Goal: Information Seeking & Learning: Check status

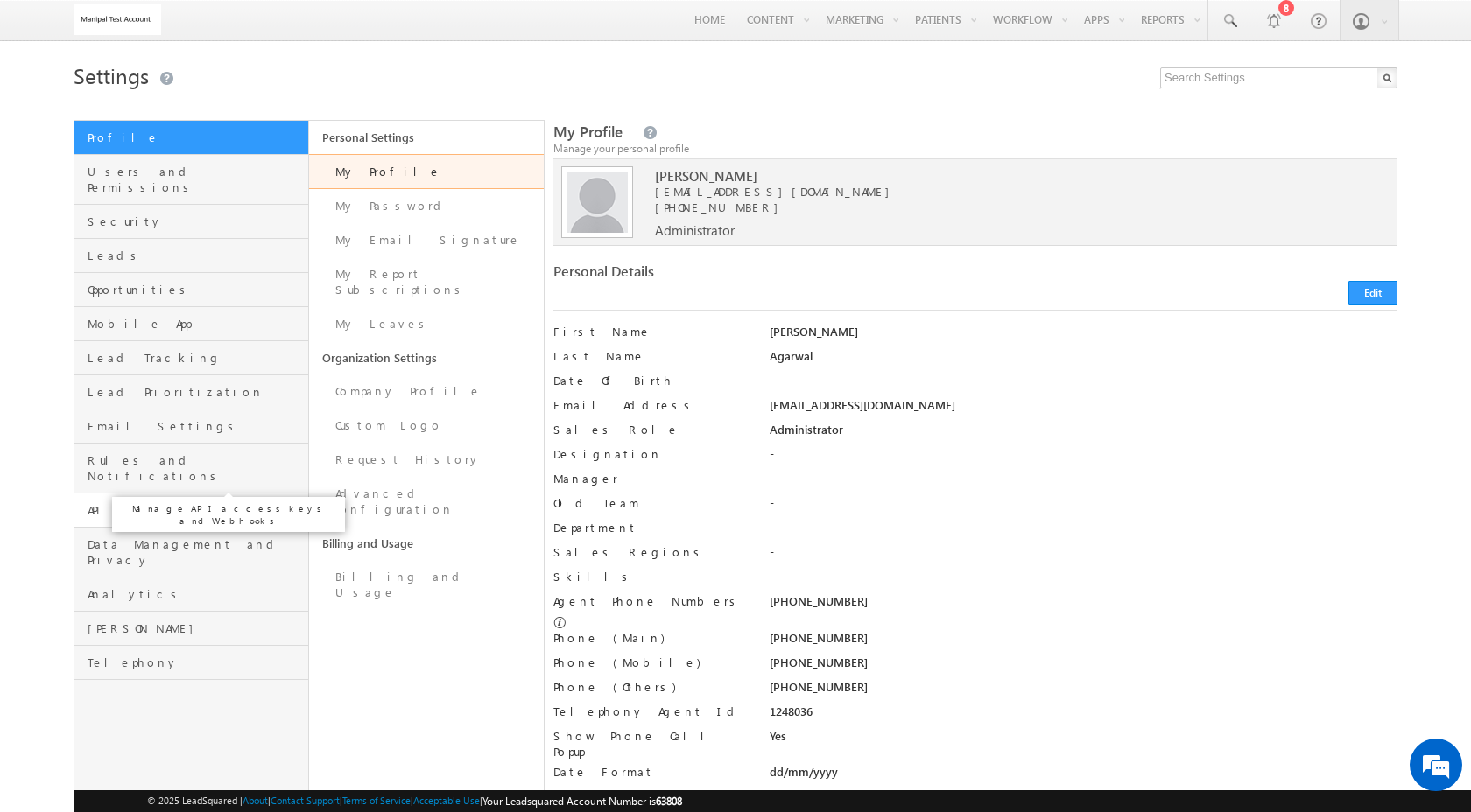
click at [198, 503] on span "API and Webhooks" at bounding box center [195, 511] width 216 height 16
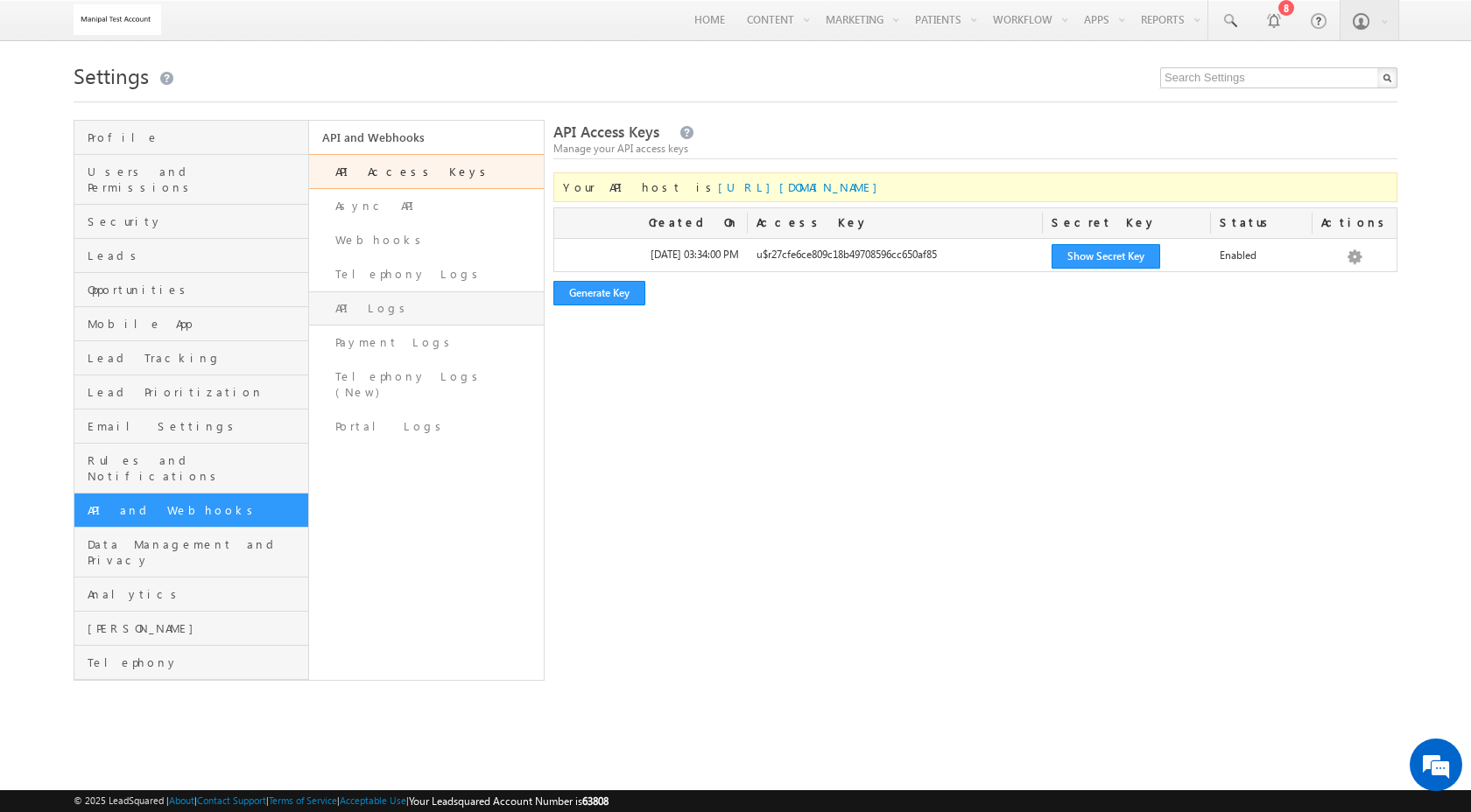
click at [464, 307] on link "API Logs" at bounding box center [427, 308] width 235 height 34
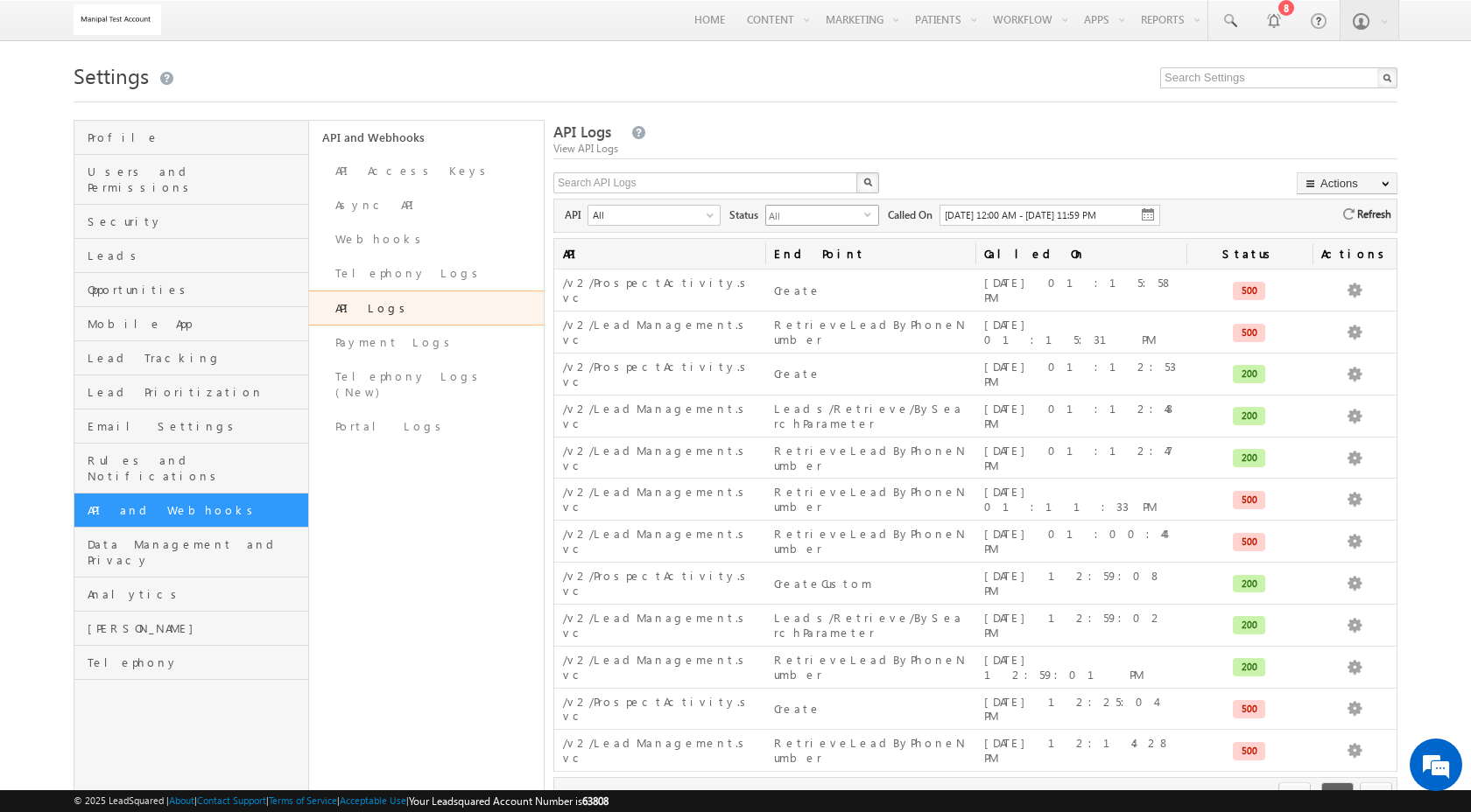
click at [790, 225] on span "All" at bounding box center [815, 215] width 98 height 20
click at [1019, 220] on span "01/09/2025 12:00 AM - 01/09/2025 11:59 PM" at bounding box center [1020, 215] width 152 height 12
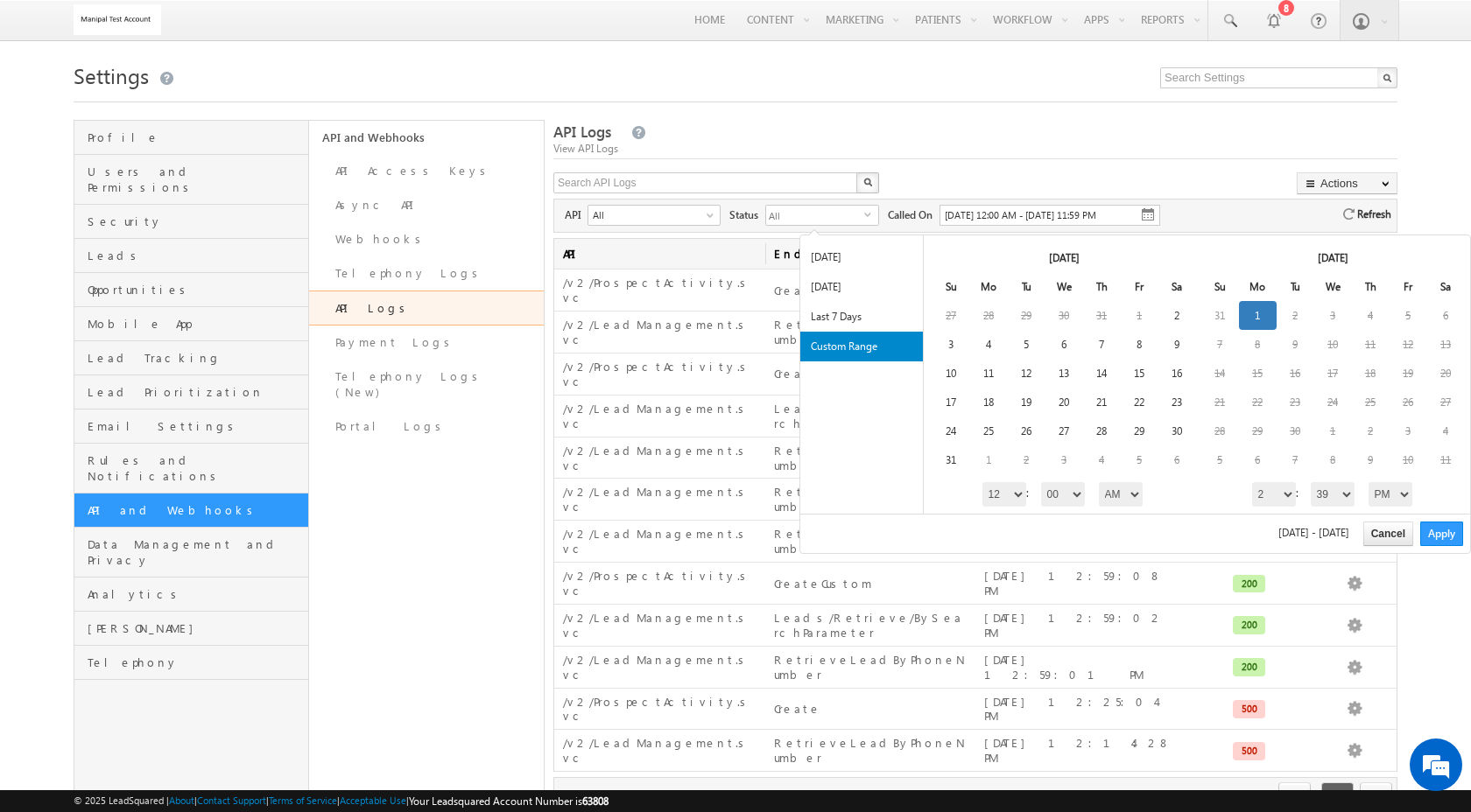
click at [759, 122] on div "API Logs View API Logs" at bounding box center [975, 140] width 844 height 37
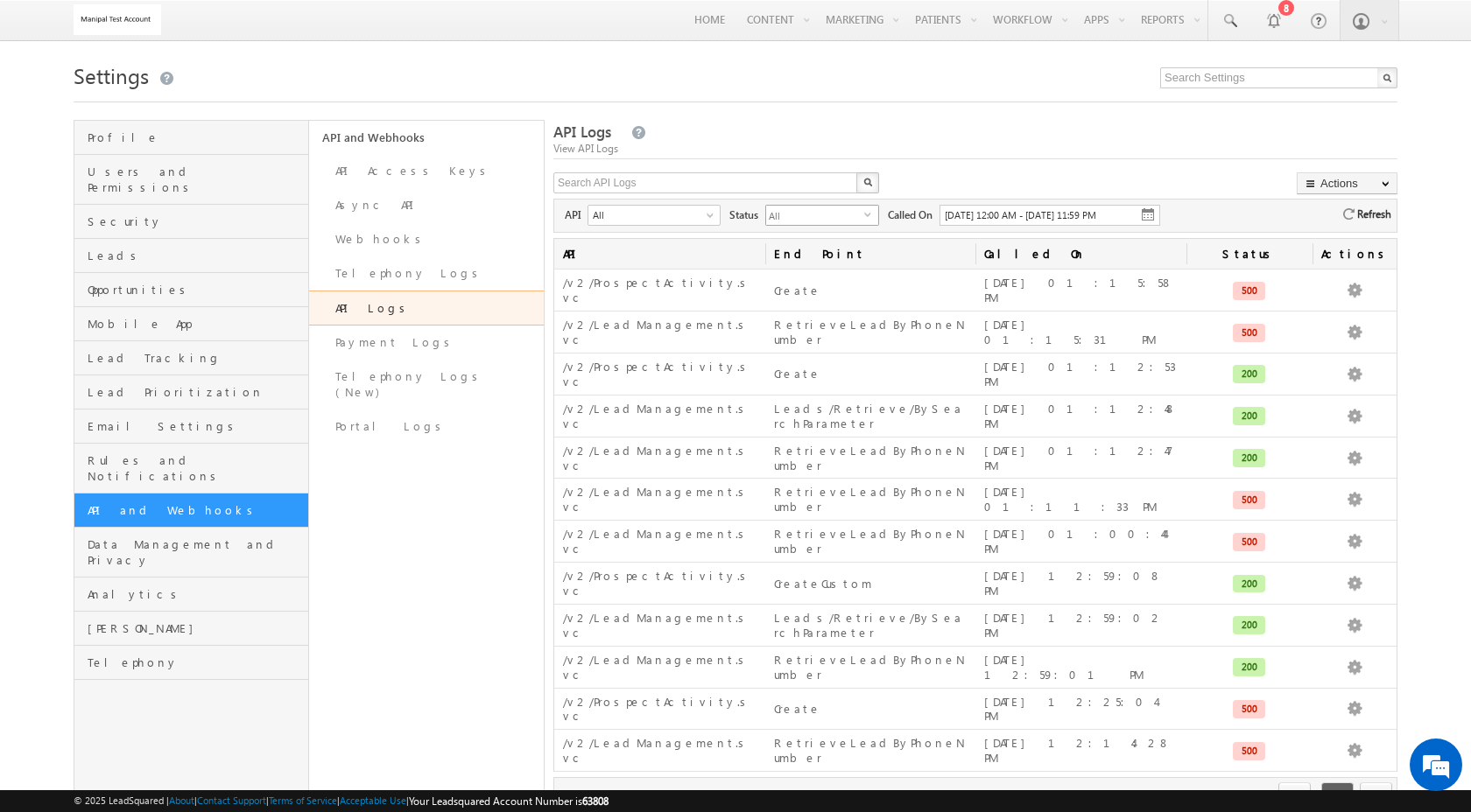
click at [802, 213] on span "All" at bounding box center [815, 215] width 98 height 20
click at [805, 269] on li "401 - Unauthorized" at bounding box center [823, 273] width 113 height 18
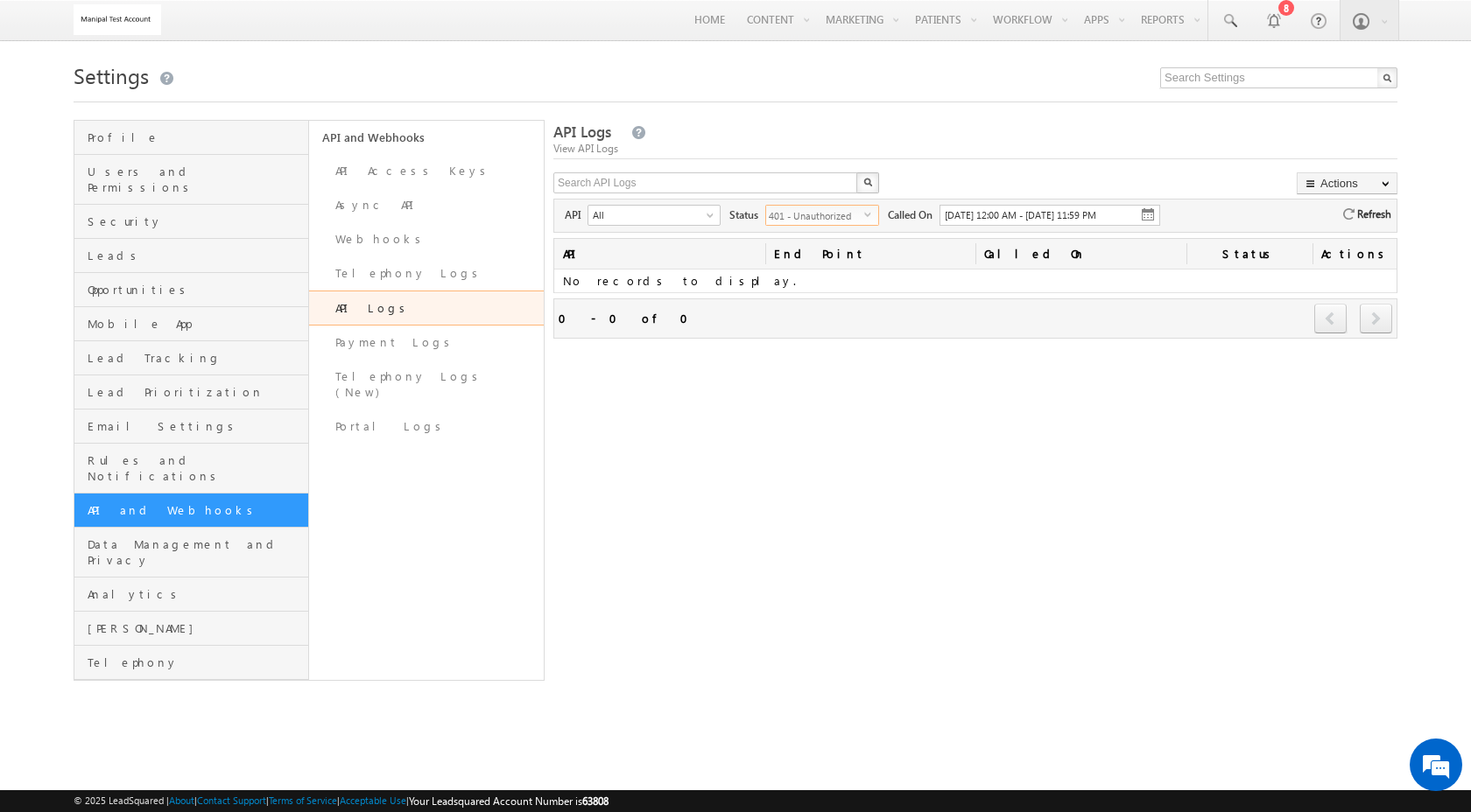
click at [872, 222] on span "select" at bounding box center [871, 220] width 14 height 29
click at [843, 232] on li "All" at bounding box center [823, 238] width 113 height 18
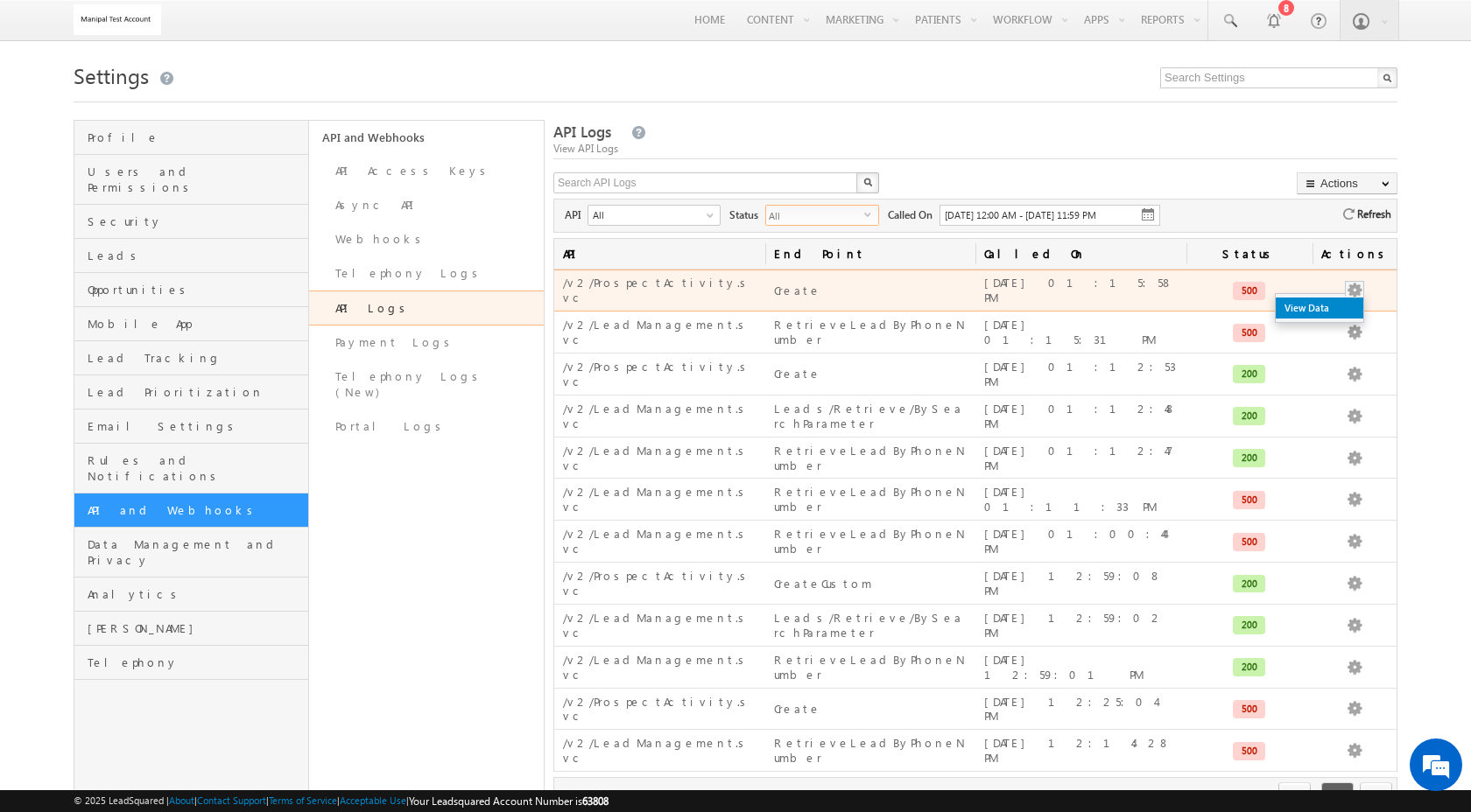
click at [1328, 310] on link "View Data" at bounding box center [1319, 307] width 87 height 21
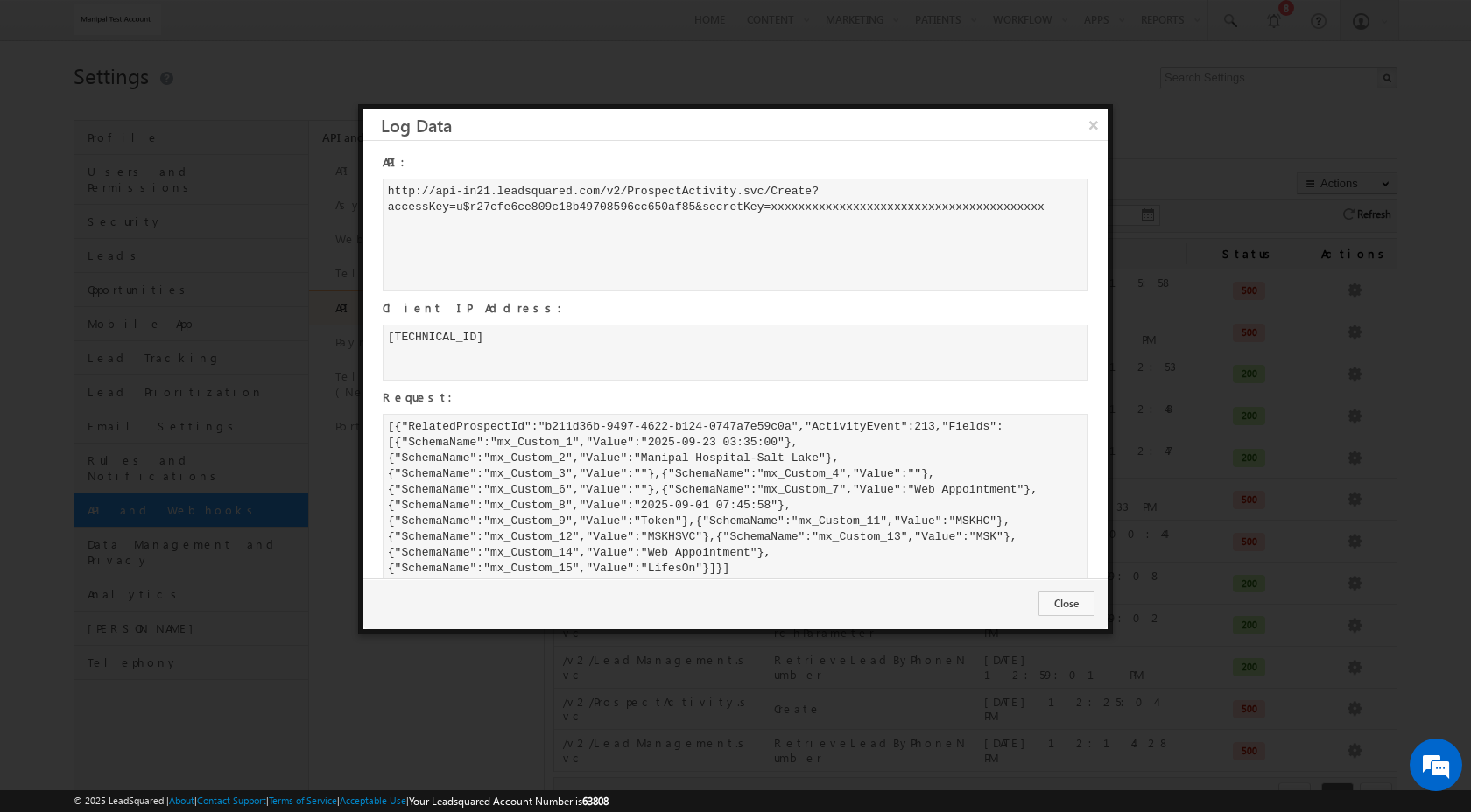
scroll to position [178, 0]
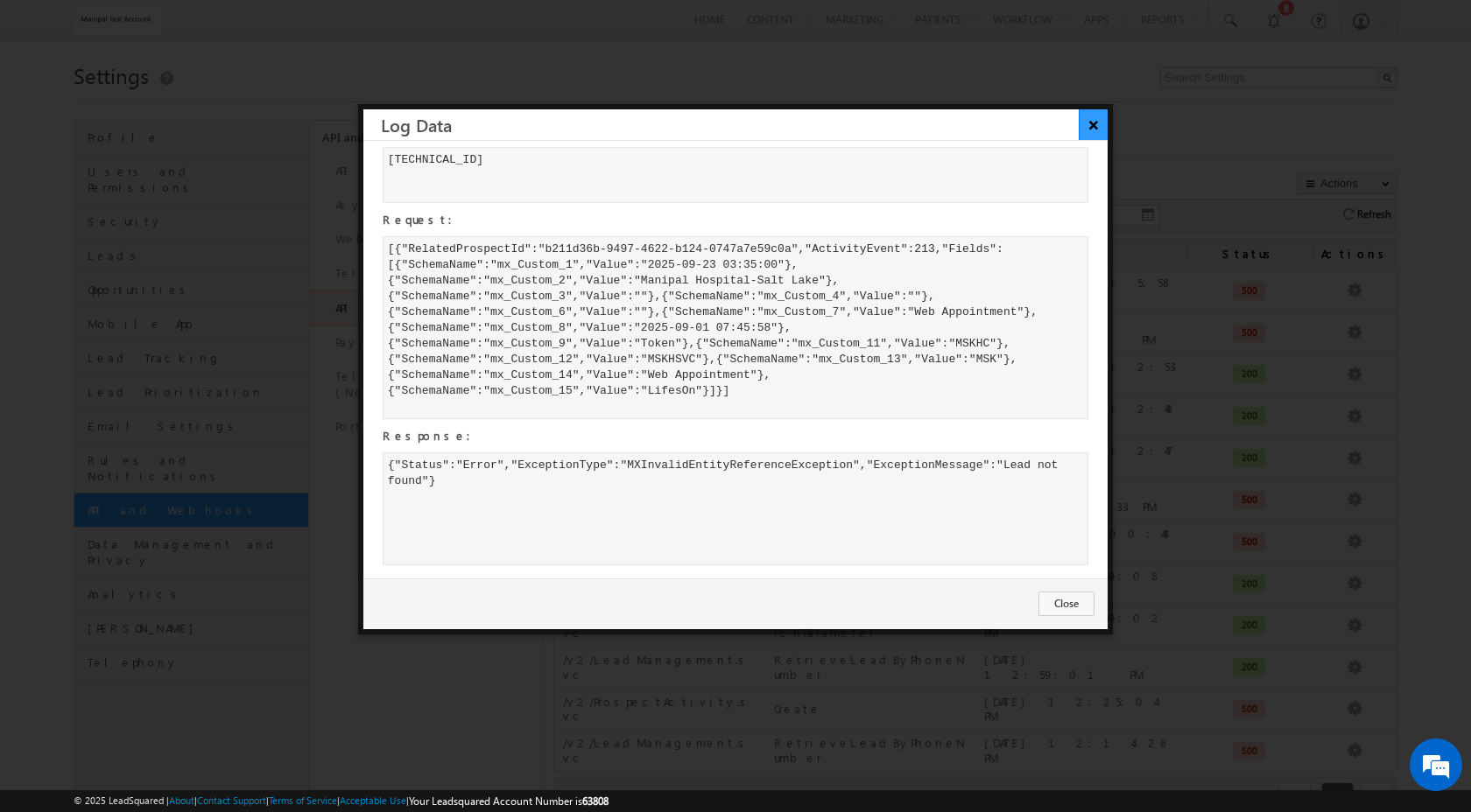
click at [1093, 126] on button "×" at bounding box center [1093, 124] width 29 height 30
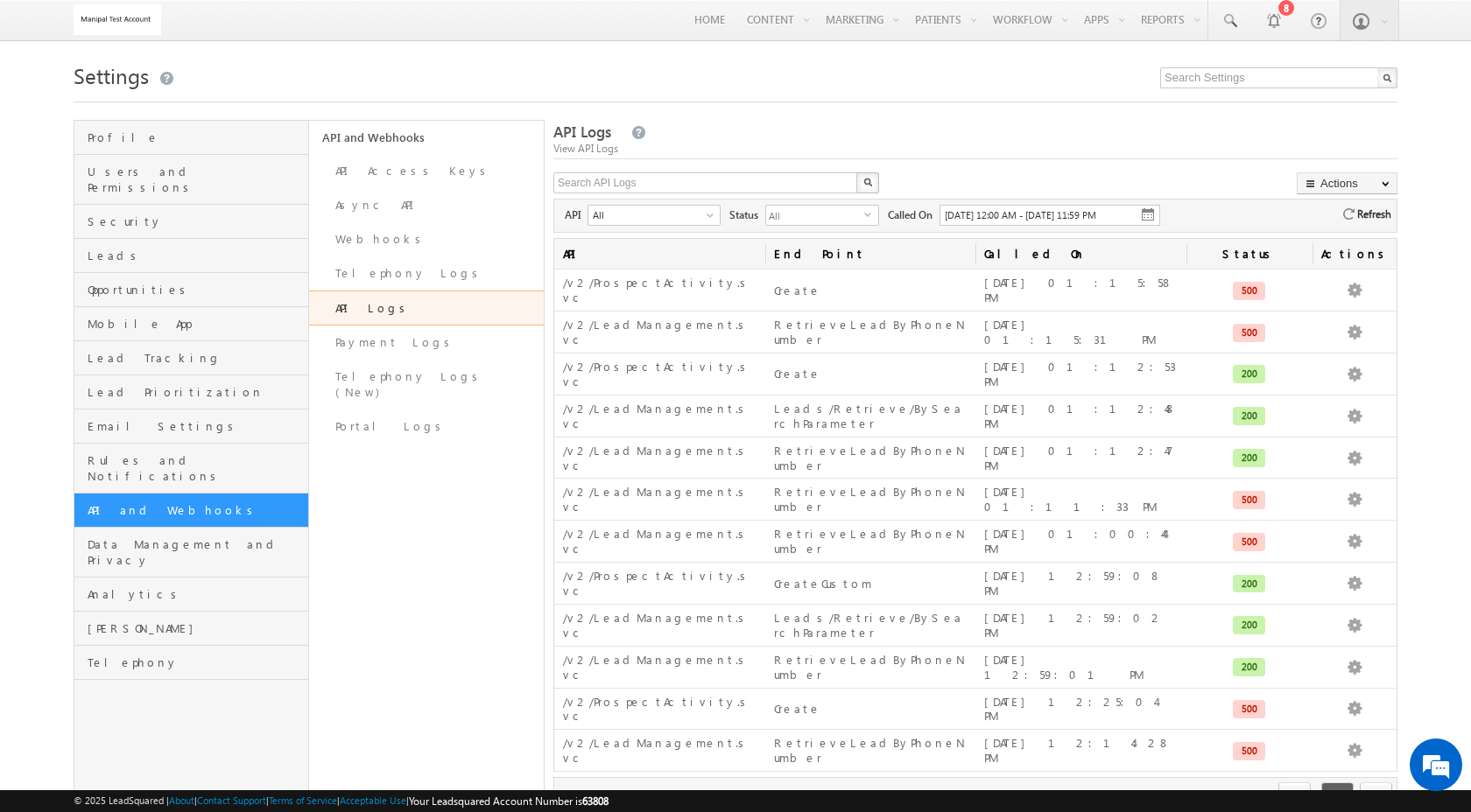
click at [989, 220] on span "01/09/2025 12:00 AM - 01/09/2025 11:59 PM" at bounding box center [1020, 215] width 152 height 12
